Goal: Information Seeking & Learning: Learn about a topic

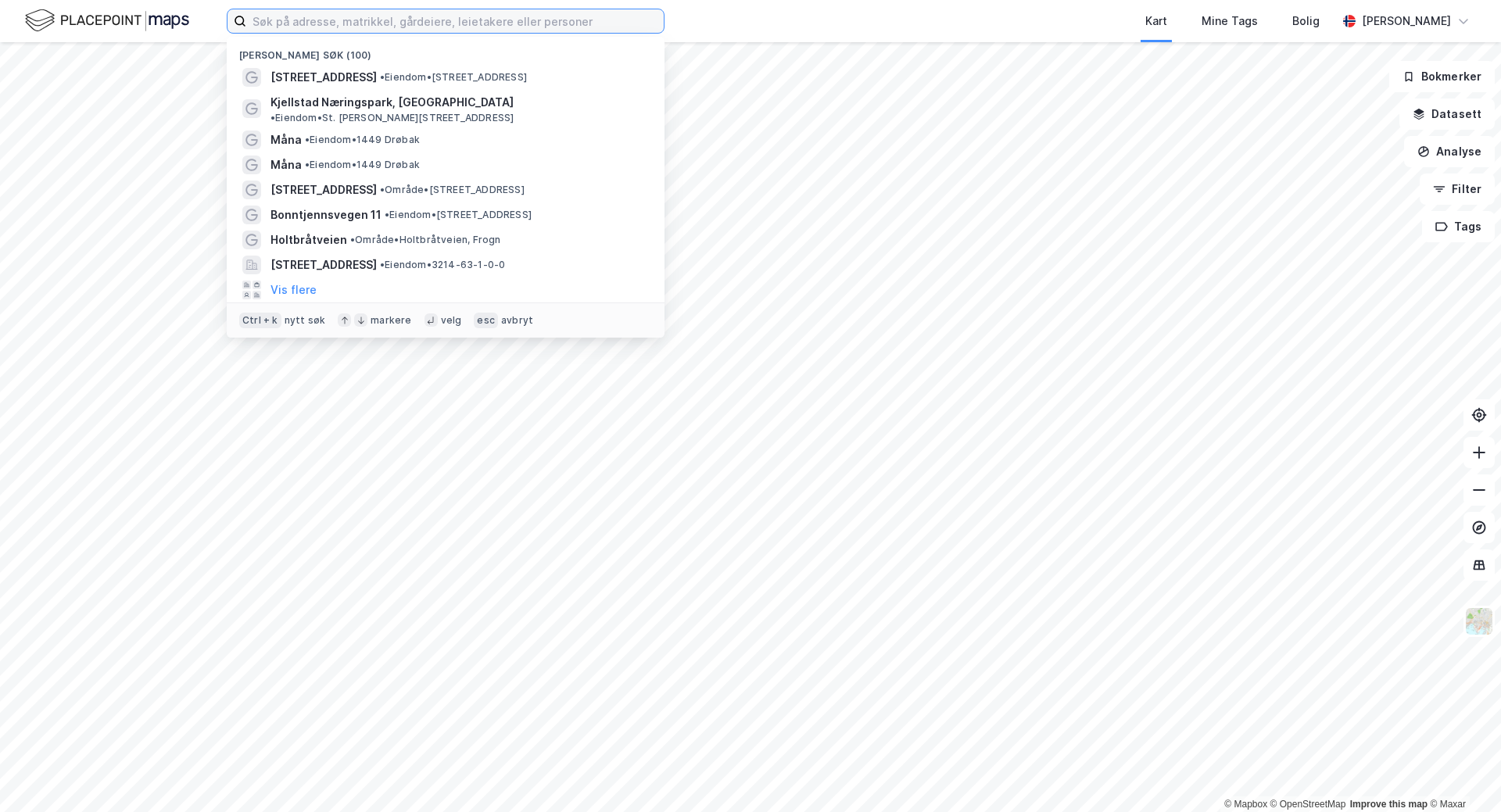
click at [433, 14] on input at bounding box center [455, 21] width 418 height 23
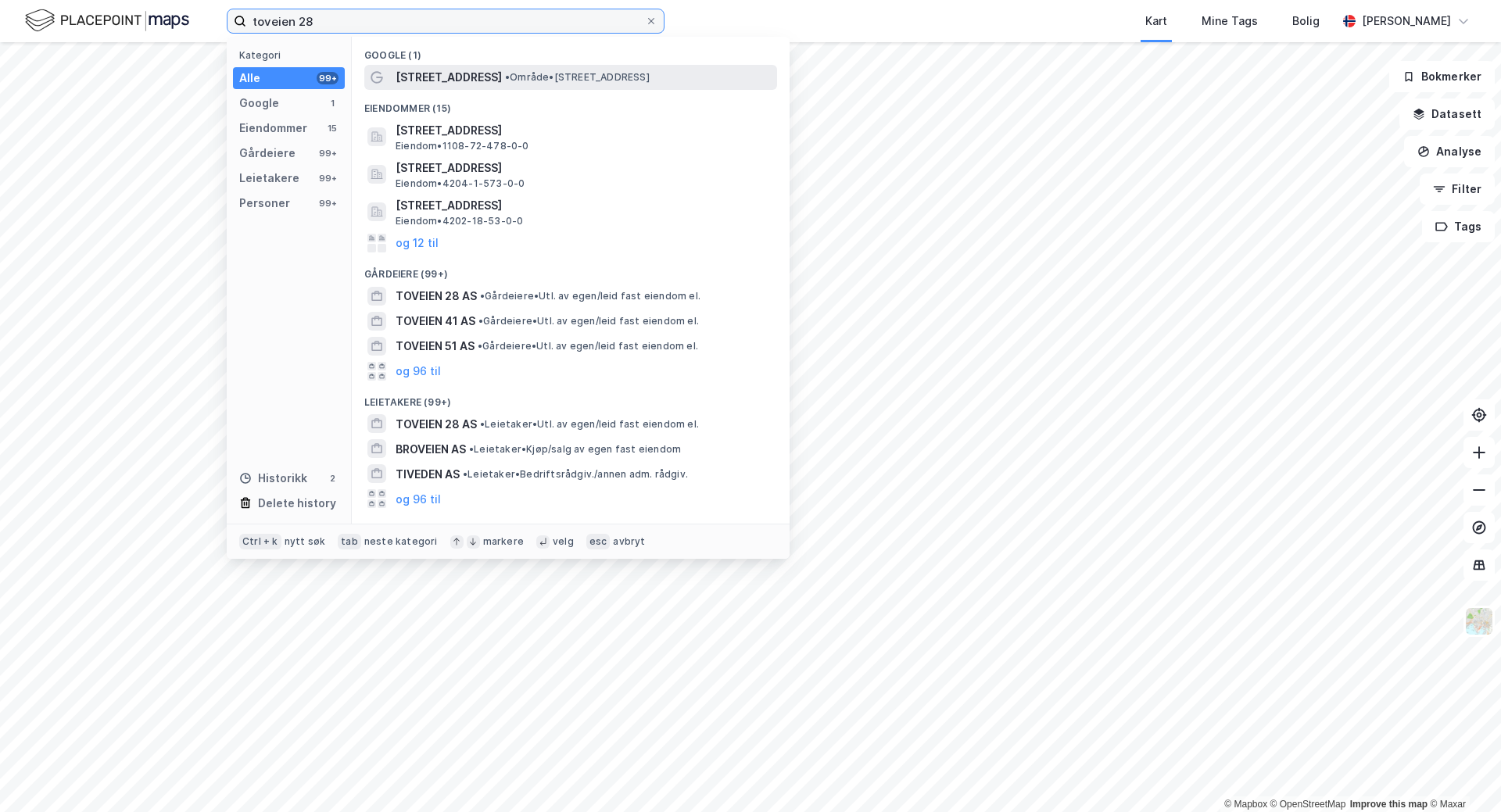
type input "toveien 28"
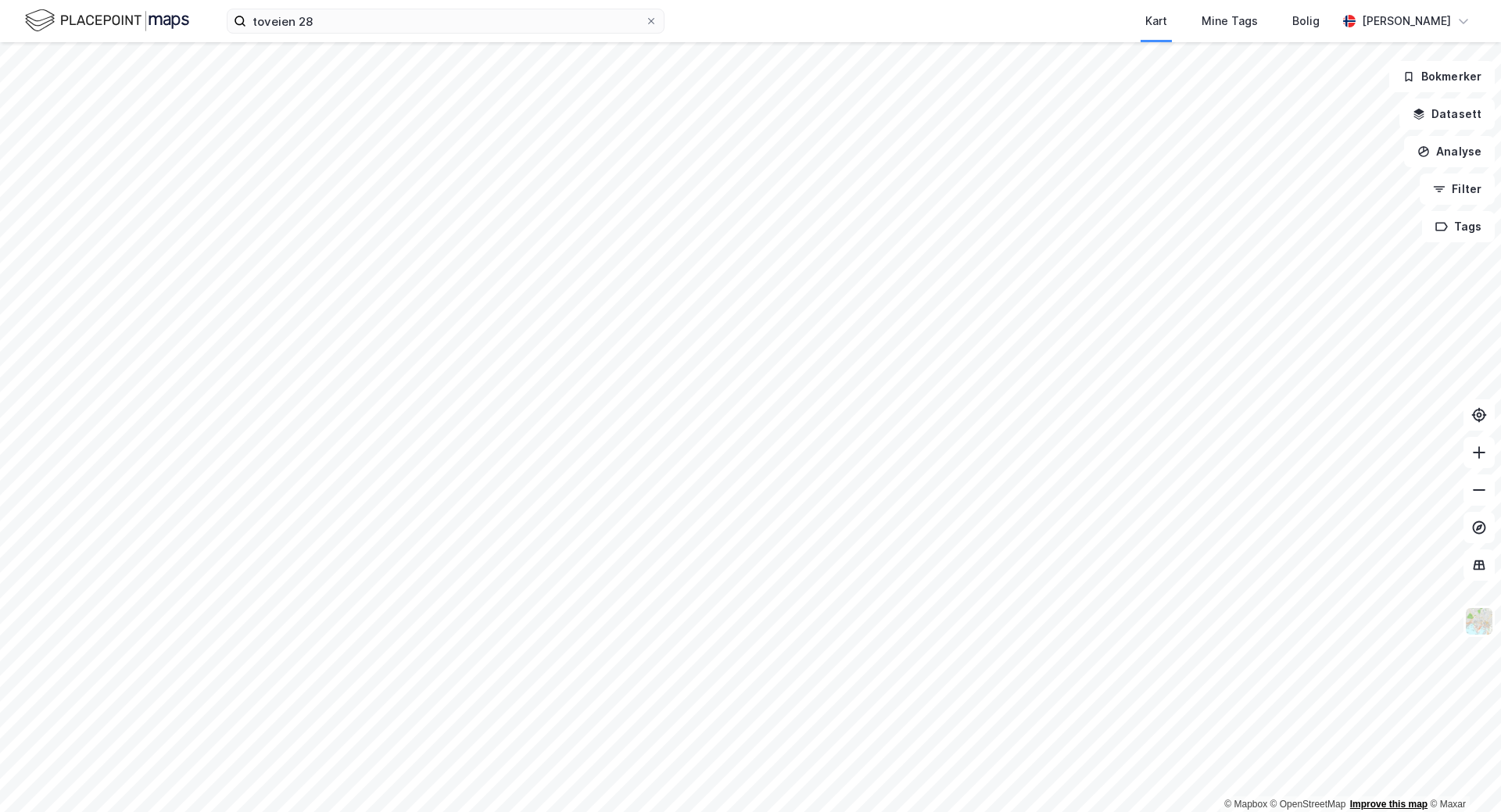
click at [1400, 806] on link "Improve this map" at bounding box center [1388, 803] width 77 height 11
